Goal: Task Accomplishment & Management: Complete application form

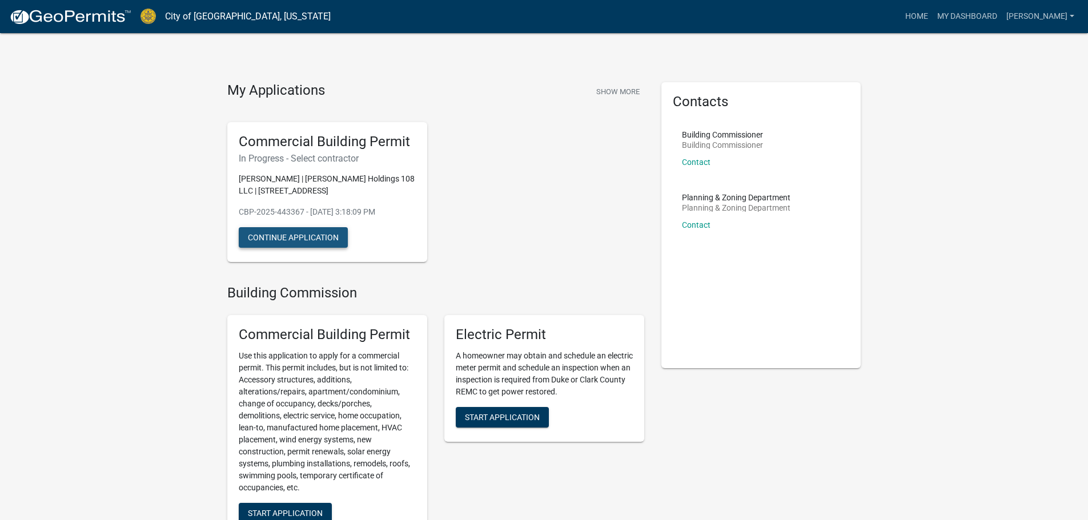
click at [284, 234] on button "Continue Application" at bounding box center [293, 237] width 109 height 21
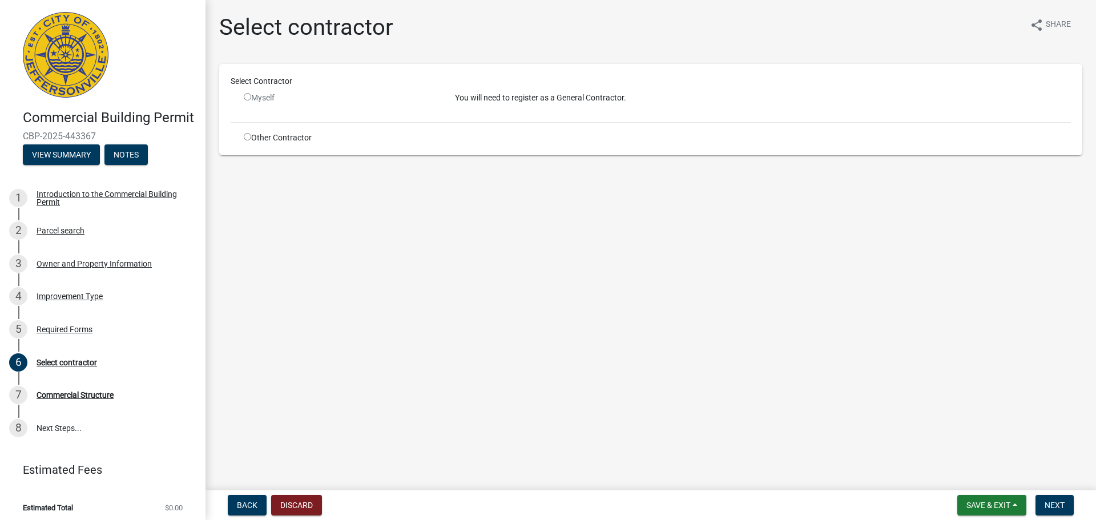
click at [243, 138] on div "Other Contractor" at bounding box center [340, 138] width 211 height 12
click at [246, 137] on input "radio" at bounding box center [247, 136] width 7 height 7
radio input "true"
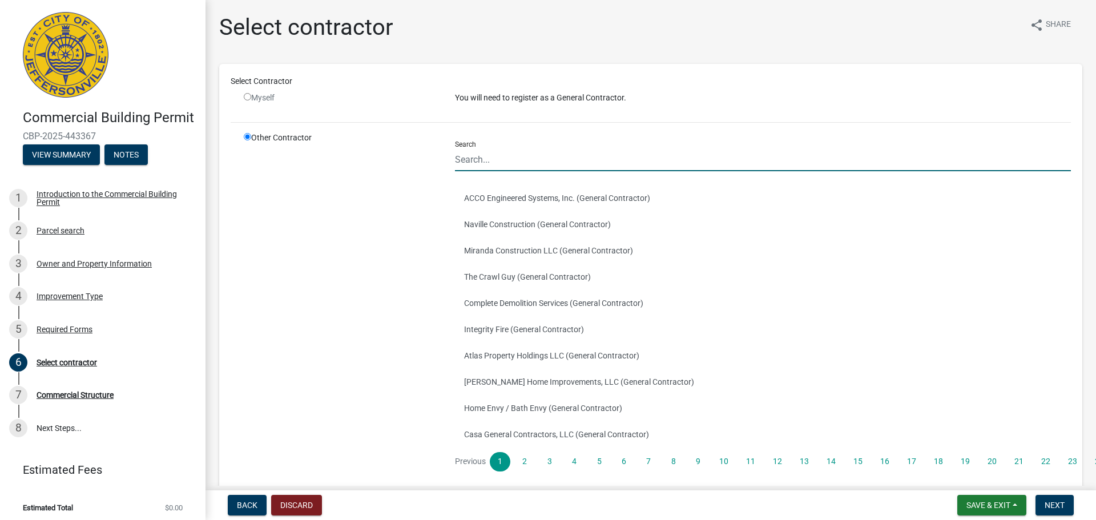
click at [510, 156] on input "Search" at bounding box center [763, 159] width 616 height 23
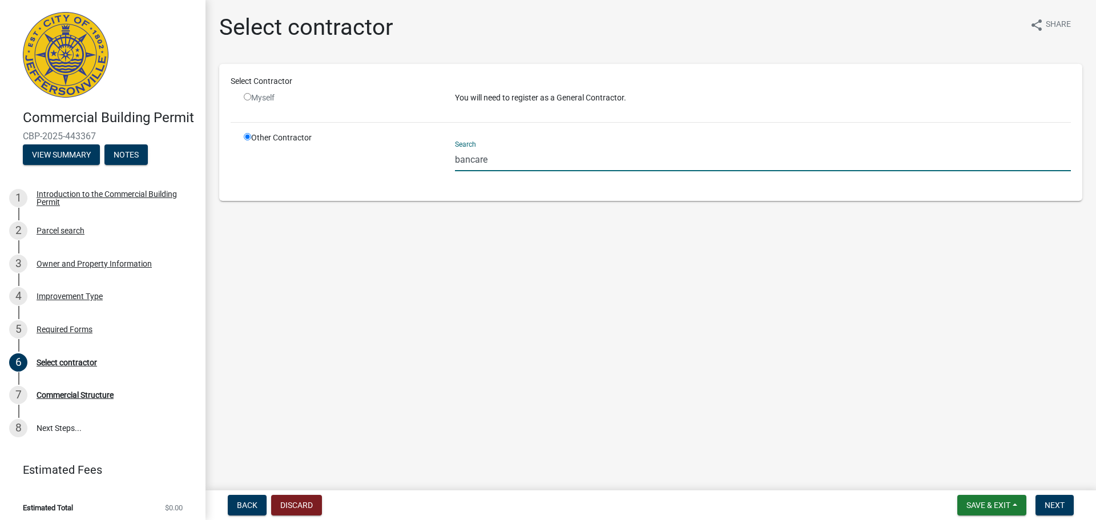
drag, startPoint x: 521, startPoint y: 162, endPoint x: 459, endPoint y: 166, distance: 62.4
click at [459, 162] on input "bancare" at bounding box center [763, 159] width 616 height 23
click at [522, 275] on main "Select contractor share Share Select Contractor Myself You will need to registe…" at bounding box center [651, 243] width 891 height 486
drag, startPoint x: 527, startPoint y: 158, endPoint x: 455, endPoint y: 160, distance: 72.0
click at [455, 160] on input "bancare" at bounding box center [763, 159] width 616 height 23
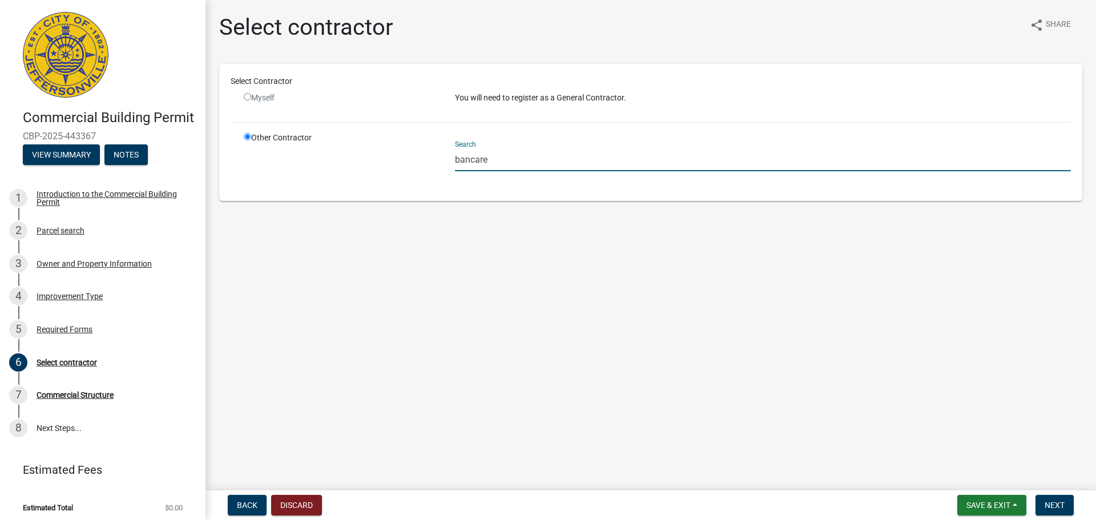
click at [539, 283] on main "Select contractor share Share Select Contractor Myself You will need to registe…" at bounding box center [651, 243] width 891 height 486
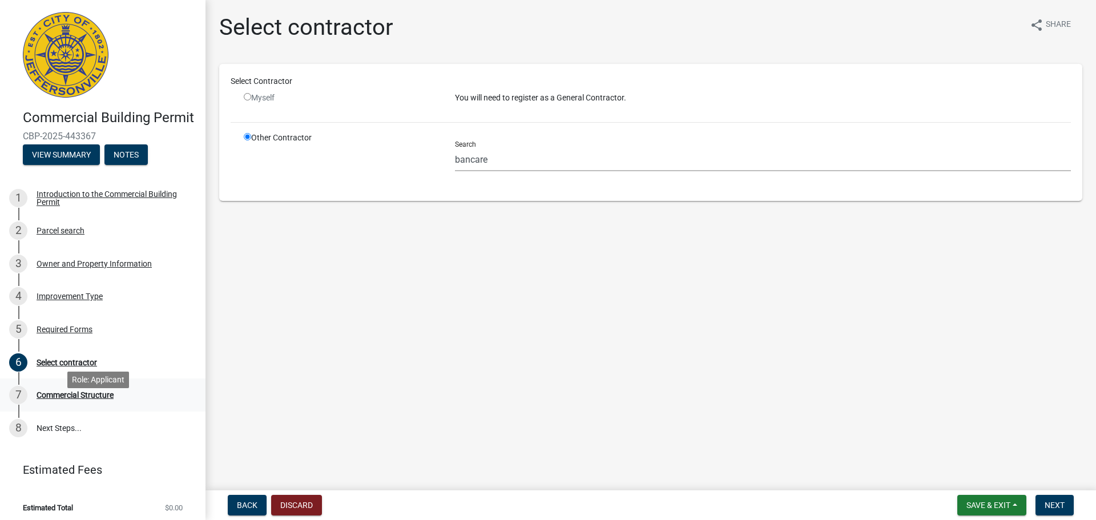
click at [90, 399] on div "Commercial Structure" at bounding box center [75, 395] width 77 height 8
click at [1056, 504] on span "Next" at bounding box center [1055, 505] width 20 height 9
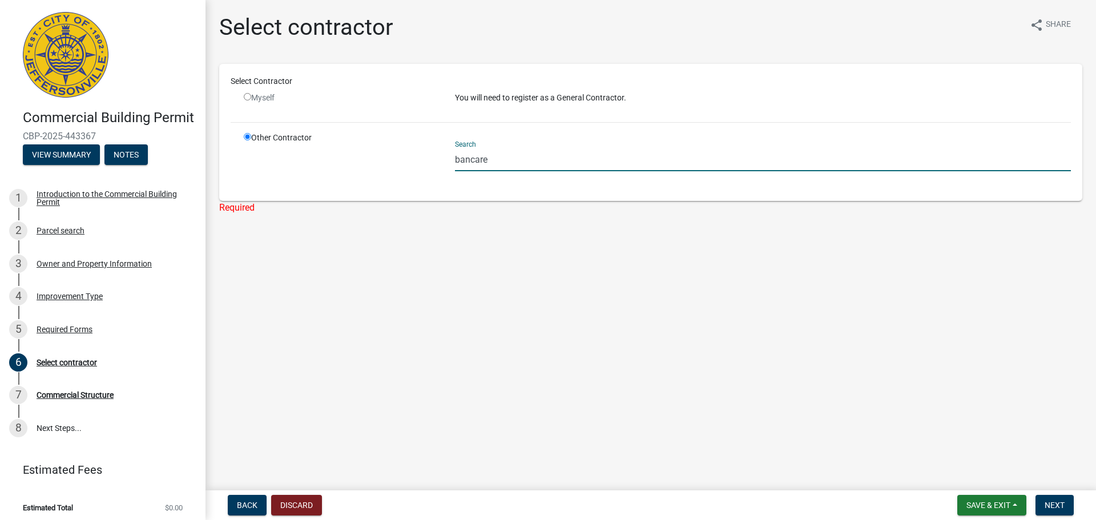
click at [525, 168] on input "bancare" at bounding box center [763, 159] width 616 height 23
drag, startPoint x: 523, startPoint y: 160, endPoint x: 427, endPoint y: 166, distance: 96.1
click at [427, 166] on div "Other Contractor Search bancare" at bounding box center [657, 161] width 845 height 58
click at [488, 244] on main "Select contractor share Share Select Contractor Myself You will need to registe…" at bounding box center [651, 243] width 891 height 486
click at [473, 156] on input "bancare" at bounding box center [763, 159] width 616 height 23
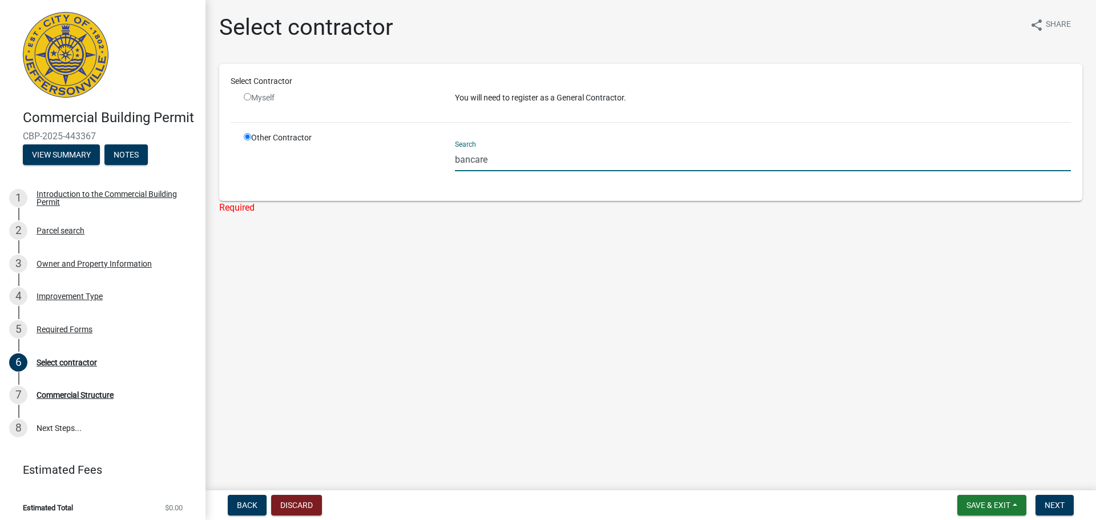
click at [472, 158] on input "bancare" at bounding box center [763, 159] width 616 height 23
drag, startPoint x: 522, startPoint y: 146, endPoint x: 371, endPoint y: 173, distance: 153.2
click at [371, 173] on div "Other Contractor Search ban care" at bounding box center [657, 161] width 845 height 58
drag, startPoint x: 516, startPoint y: 148, endPoint x: 506, endPoint y: 159, distance: 14.6
click at [509, 159] on div "Search ban care" at bounding box center [763, 151] width 616 height 39
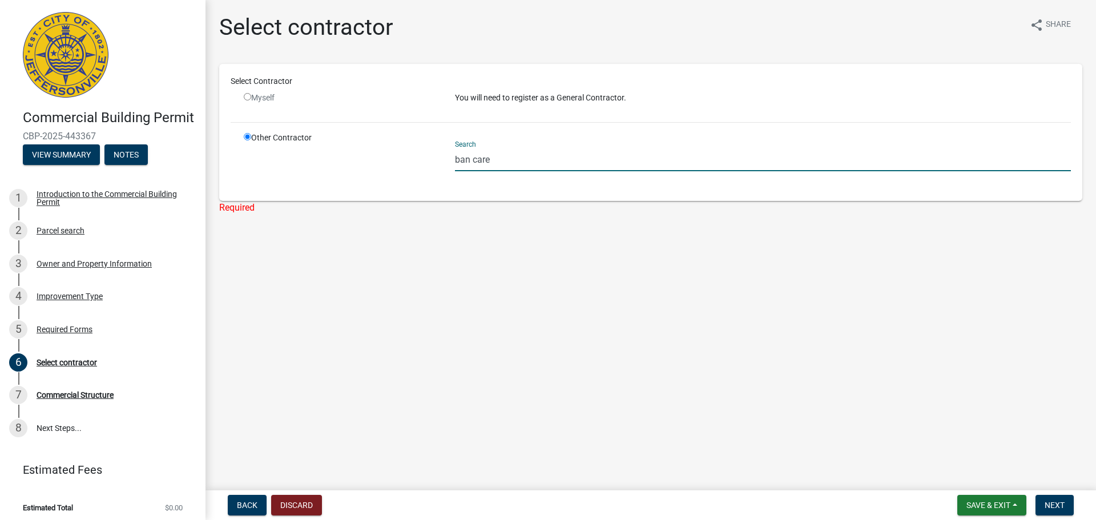
drag, startPoint x: 506, startPoint y: 159, endPoint x: 460, endPoint y: 172, distance: 48.6
click at [445, 171] on div "Other Contractor Search ban care" at bounding box center [657, 161] width 845 height 58
drag, startPoint x: 696, startPoint y: 282, endPoint x: 956, endPoint y: 19, distance: 370.3
click at [696, 282] on main "Select contractor share Share Select Contractor Myself You will need to registe…" at bounding box center [651, 243] width 891 height 486
click at [492, 156] on input "ban care" at bounding box center [763, 159] width 616 height 23
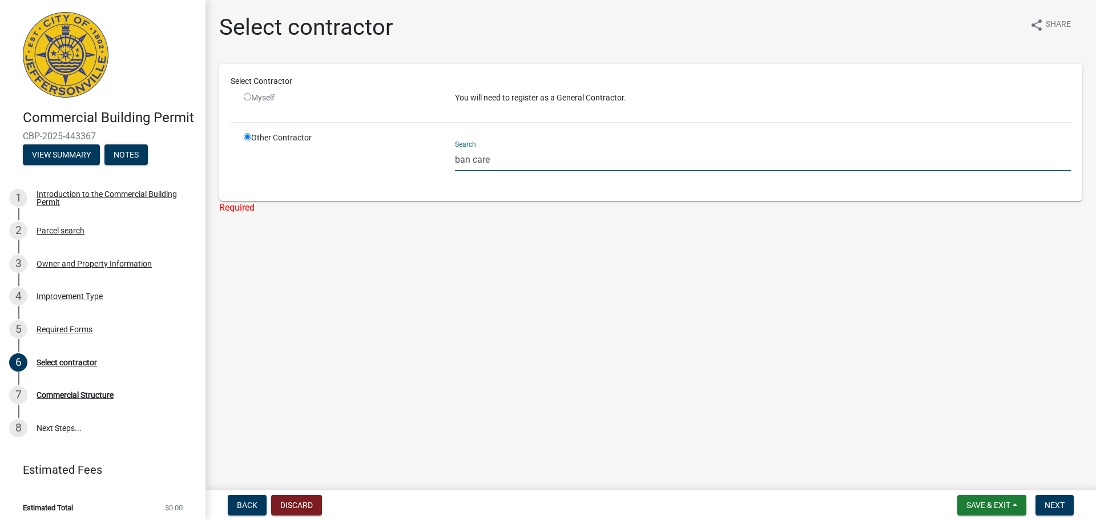
drag, startPoint x: 501, startPoint y: 158, endPoint x: 443, endPoint y: 166, distance: 58.7
click at [443, 166] on div "Other Contractor Search ban care" at bounding box center [657, 161] width 845 height 58
drag, startPoint x: 535, startPoint y: 159, endPoint x: 449, endPoint y: 159, distance: 86.2
click at [449, 159] on div "Search bancare" at bounding box center [763, 161] width 633 height 58
drag, startPoint x: 494, startPoint y: 155, endPoint x: 479, endPoint y: 158, distance: 15.2
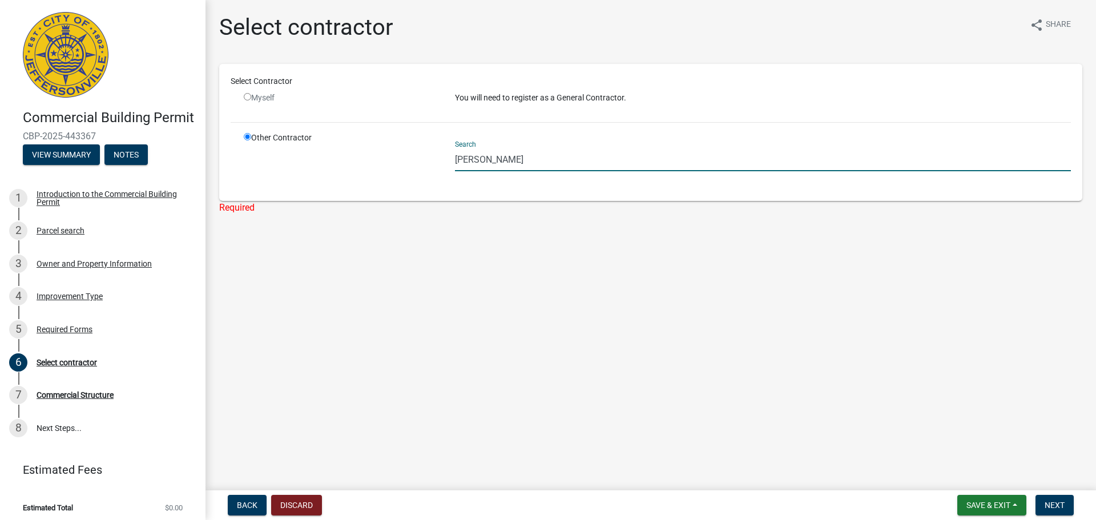
click at [479, 158] on input "jeff haa" at bounding box center [763, 159] width 616 height 23
drag, startPoint x: 531, startPoint y: 159, endPoint x: 432, endPoint y: 164, distance: 99.5
click at [432, 164] on div "Other Contractor Search jeff hall" at bounding box center [657, 161] width 845 height 58
click at [463, 204] on div "Required" at bounding box center [650, 208] width 863 height 14
drag, startPoint x: 484, startPoint y: 158, endPoint x: 472, endPoint y: 158, distance: 11.4
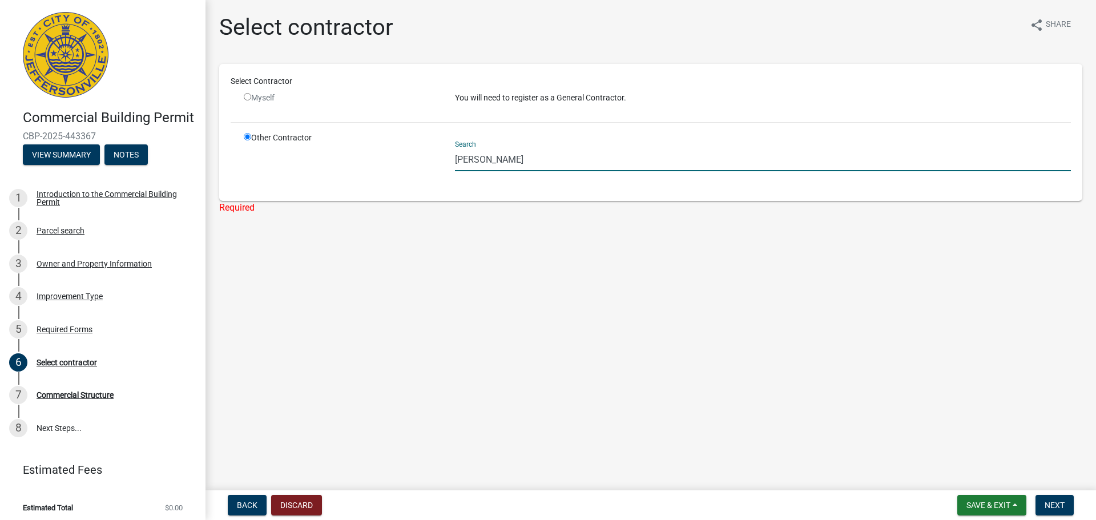
click at [472, 158] on input "jeff hall" at bounding box center [763, 159] width 616 height 23
click at [485, 158] on input "jeff hall" at bounding box center [763, 159] width 616 height 23
drag, startPoint x: 487, startPoint y: 161, endPoint x: 514, endPoint y: 158, distance: 27.6
click at [500, 158] on input "jeff hall" at bounding box center [763, 159] width 616 height 23
click at [514, 158] on input "jeff hall" at bounding box center [763, 159] width 616 height 23
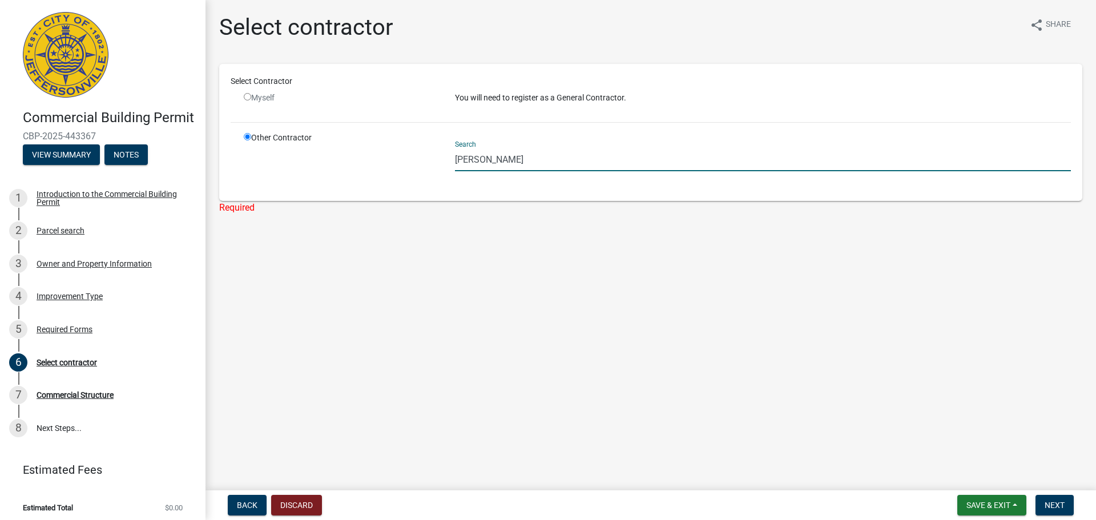
drag, startPoint x: 488, startPoint y: 157, endPoint x: 433, endPoint y: 162, distance: 55.6
click at [433, 162] on div "Other Contractor Search jeff hall" at bounding box center [657, 161] width 845 height 58
drag, startPoint x: 497, startPoint y: 163, endPoint x: 451, endPoint y: 172, distance: 46.6
click at [451, 161] on div "Search bancare" at bounding box center [763, 161] width 633 height 58
drag, startPoint x: 553, startPoint y: 235, endPoint x: 691, endPoint y: 239, distance: 137.7
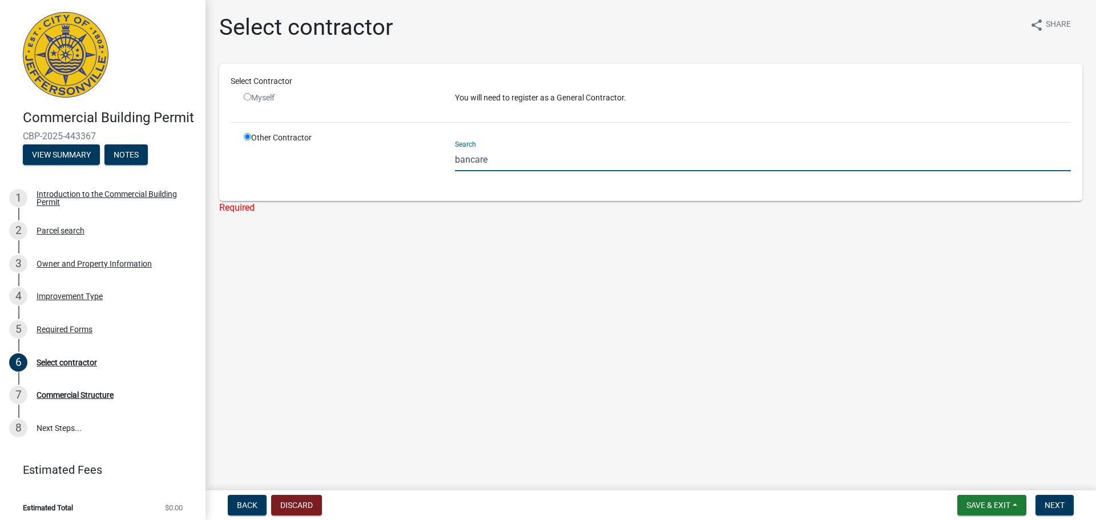
click at [555, 235] on main "Select contractor share Share Select Contractor Myself You will need to registe…" at bounding box center [651, 243] width 891 height 486
click at [830, 187] on ul at bounding box center [763, 184] width 616 height 9
drag, startPoint x: 525, startPoint y: 155, endPoint x: 412, endPoint y: 160, distance: 113.7
click at [412, 160] on div "Other Contractor Search bancare" at bounding box center [657, 161] width 845 height 58
type input "j"
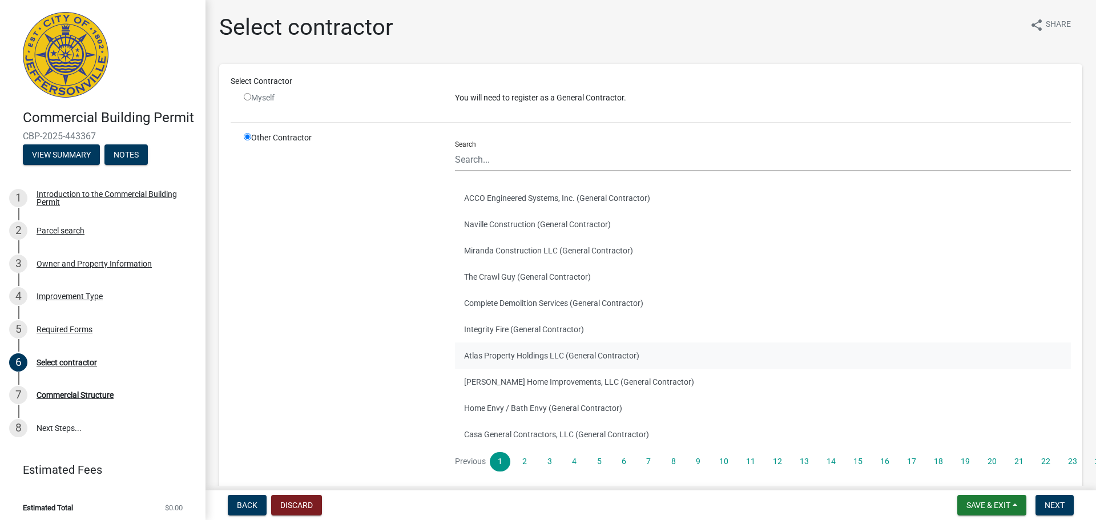
scroll to position [57, 0]
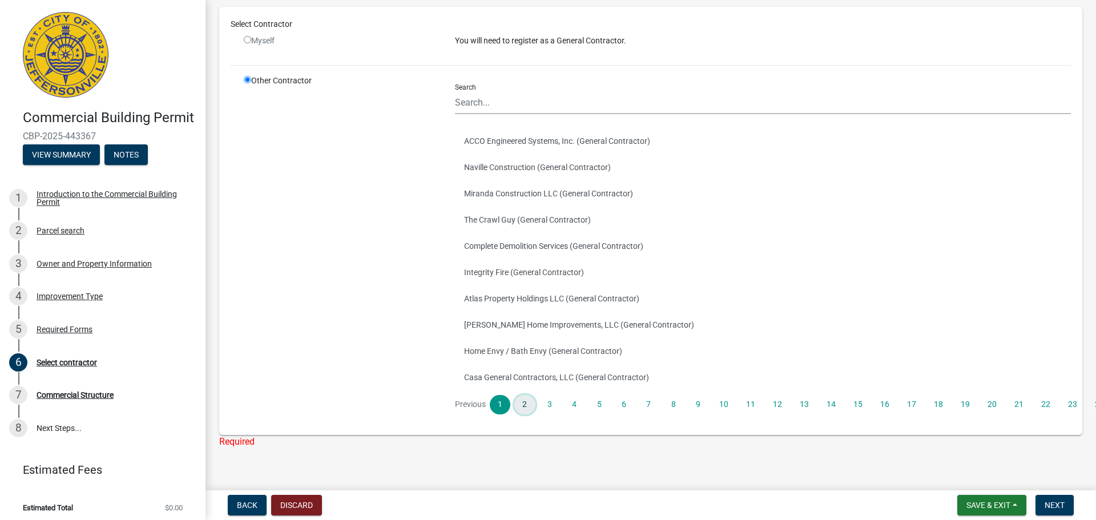
click at [528, 400] on link "2" at bounding box center [524, 404] width 21 height 19
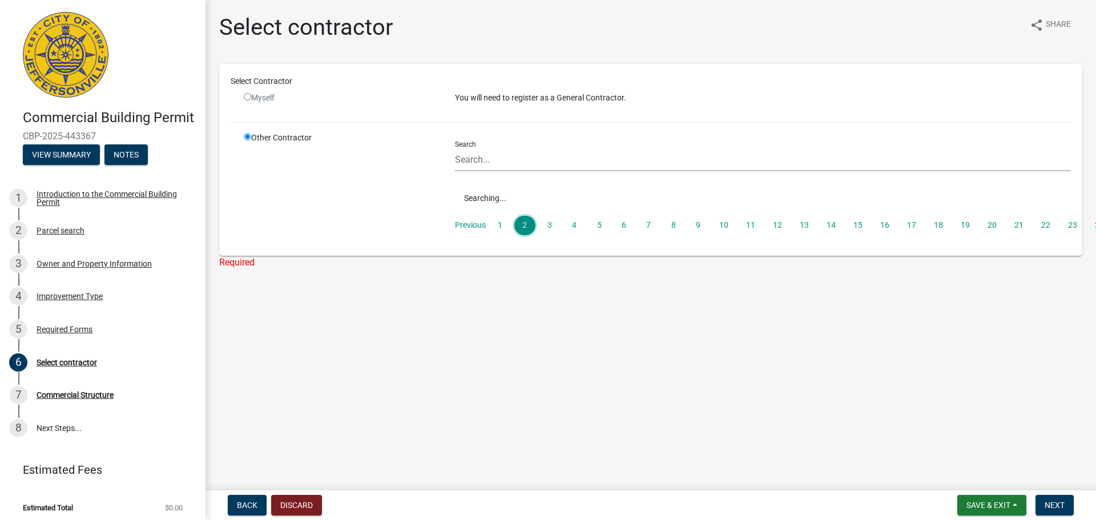
scroll to position [0, 0]
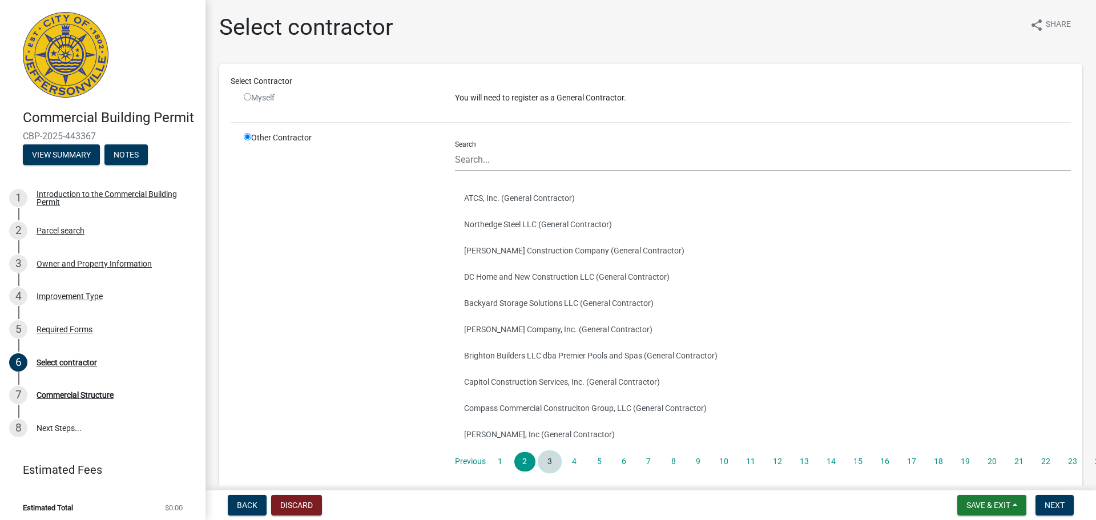
click at [552, 461] on link "3" at bounding box center [550, 461] width 21 height 19
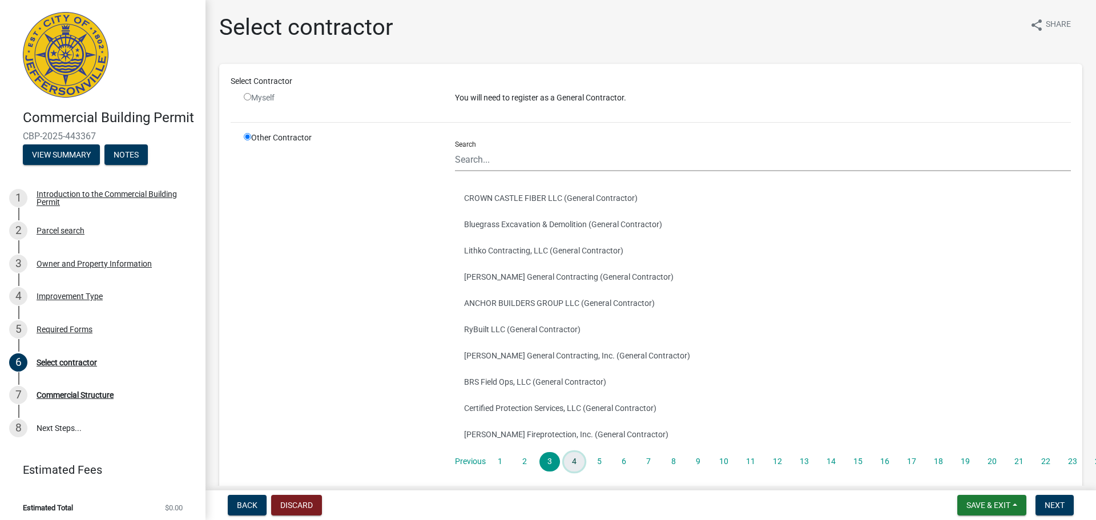
click at [580, 457] on link "4" at bounding box center [574, 461] width 21 height 19
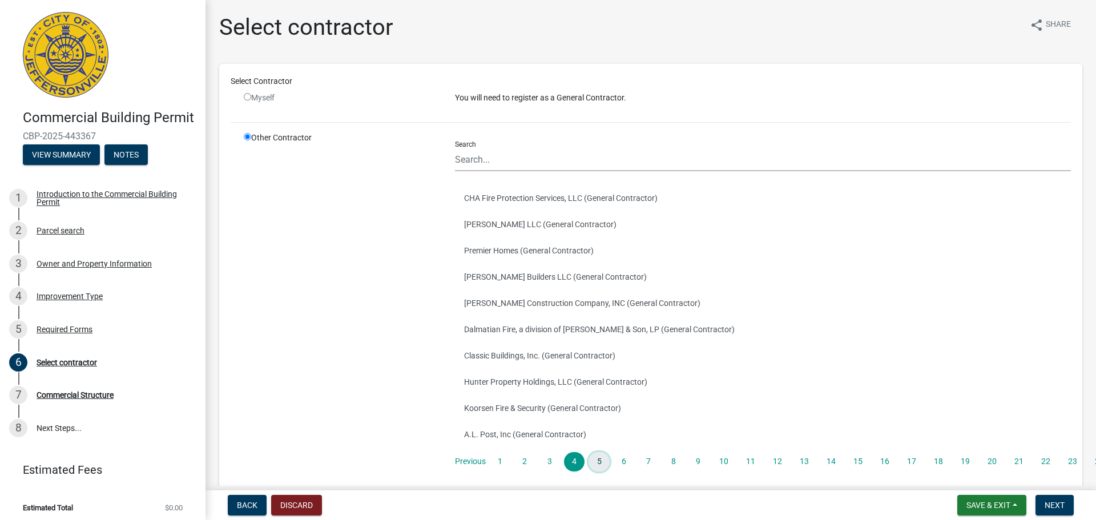
click at [601, 457] on link "5" at bounding box center [599, 461] width 21 height 19
click at [620, 462] on link "6" at bounding box center [624, 461] width 21 height 19
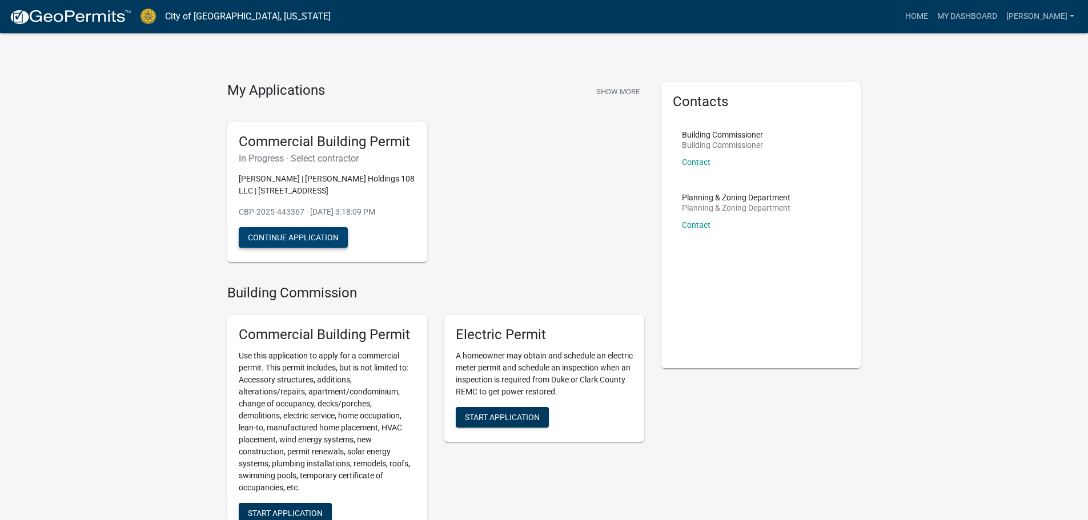
click at [316, 230] on button "Continue Application" at bounding box center [293, 237] width 109 height 21
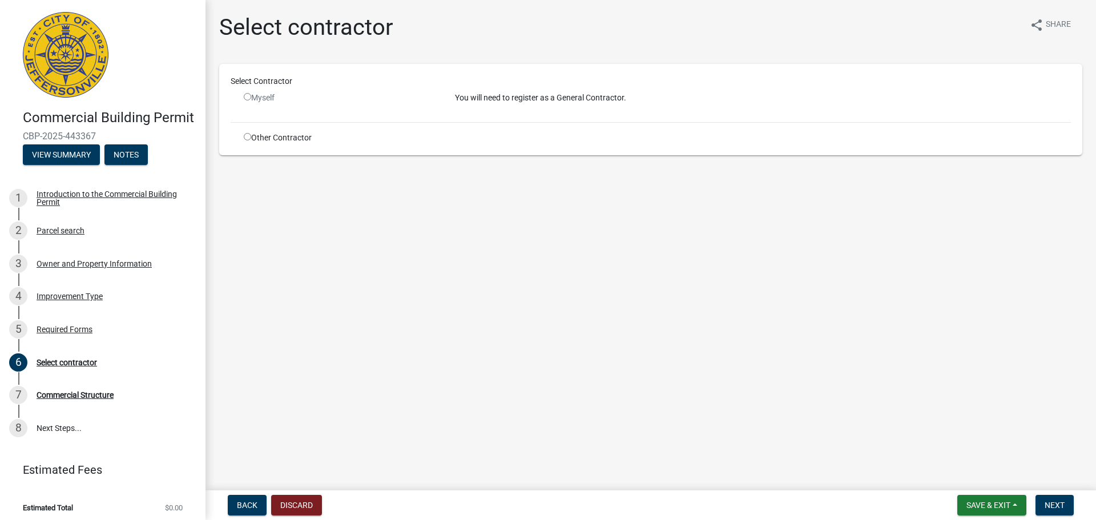
click at [248, 140] on input "radio" at bounding box center [247, 136] width 7 height 7
radio input "true"
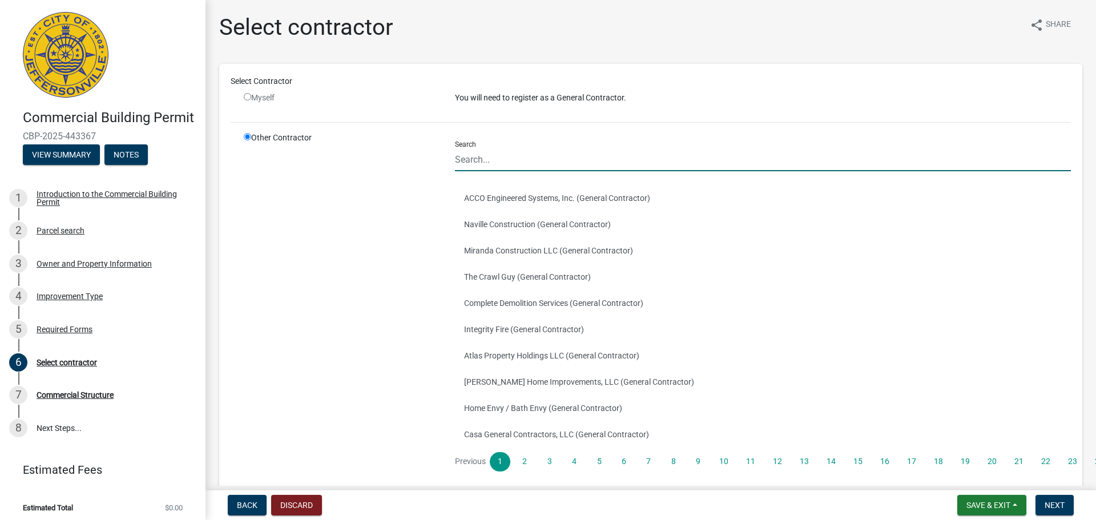
click at [497, 159] on input "Search" at bounding box center [763, 159] width 616 height 23
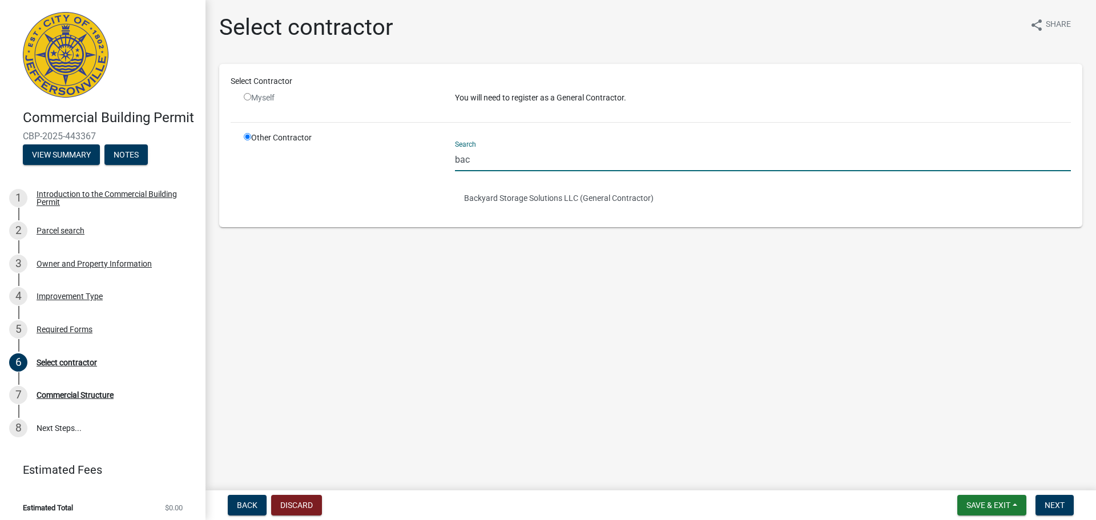
drag, startPoint x: 456, startPoint y: 160, endPoint x: 449, endPoint y: 160, distance: 6.9
click at [449, 160] on div "Search bac Backyard Storage Solutions LLC (General Contractor)" at bounding box center [763, 174] width 633 height 84
drag, startPoint x: 484, startPoint y: 159, endPoint x: 436, endPoint y: 159, distance: 48.5
click at [436, 159] on div "Other Contractor Search ban Broad Band of [US_STATE] (General Contractor)" at bounding box center [657, 174] width 845 height 84
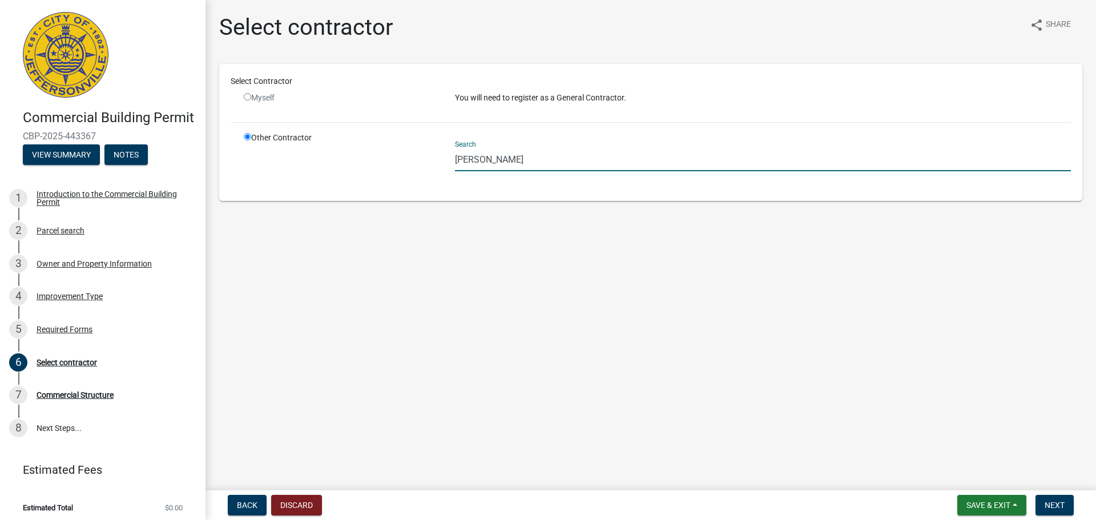
drag, startPoint x: 483, startPoint y: 156, endPoint x: 488, endPoint y: 158, distance: 6.2
click at [488, 158] on input "[PERSON_NAME]" at bounding box center [763, 159] width 616 height 23
drag, startPoint x: 487, startPoint y: 158, endPoint x: 481, endPoint y: 158, distance: 5.7
click at [481, 158] on input "[PERSON_NAME]" at bounding box center [763, 159] width 616 height 23
type input "[PERSON_NAME]"
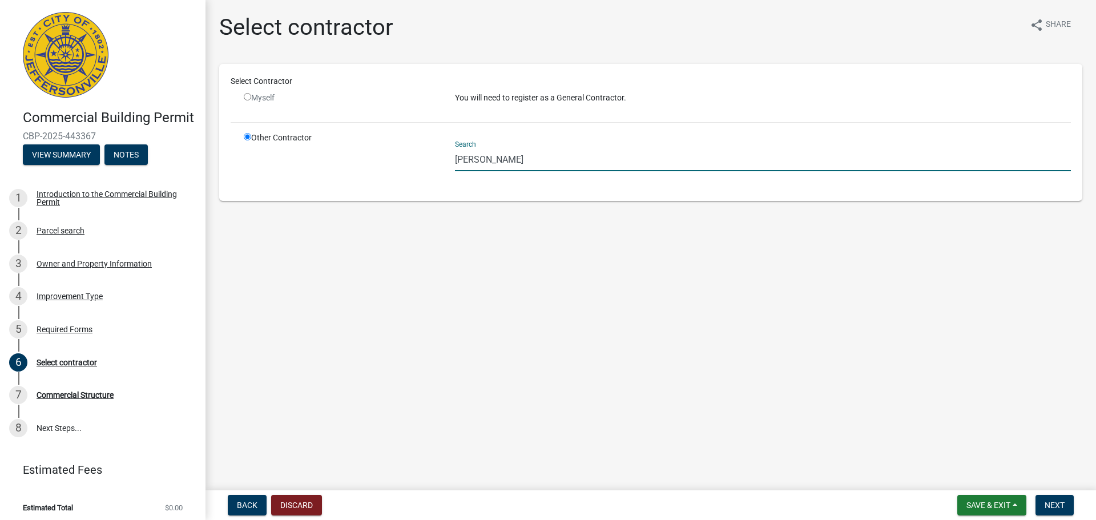
drag, startPoint x: 501, startPoint y: 168, endPoint x: 448, endPoint y: 162, distance: 52.8
click at [448, 162] on div "Search [PERSON_NAME]" at bounding box center [763, 161] width 633 height 58
